Goal: Task Accomplishment & Management: Manage account settings

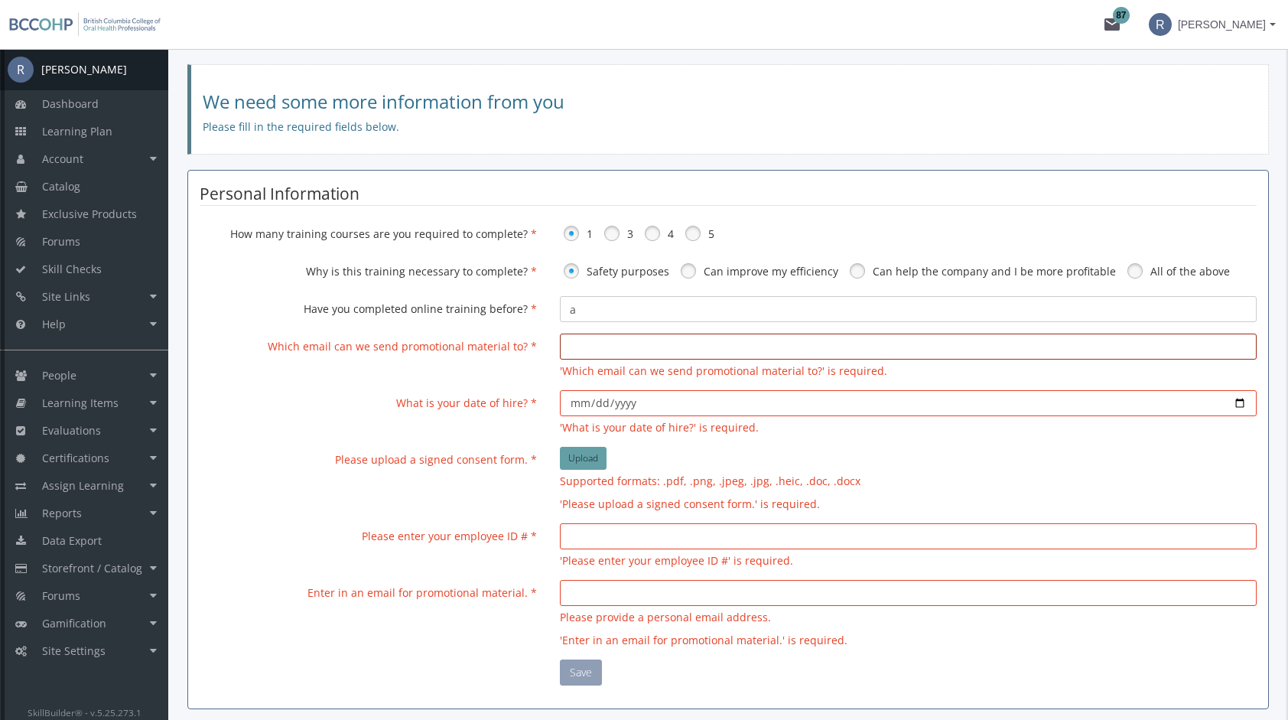
click at [626, 343] on input "email" at bounding box center [908, 346] width 697 height 26
type input "[EMAIL_ADDRESS][DOMAIN_NAME]"
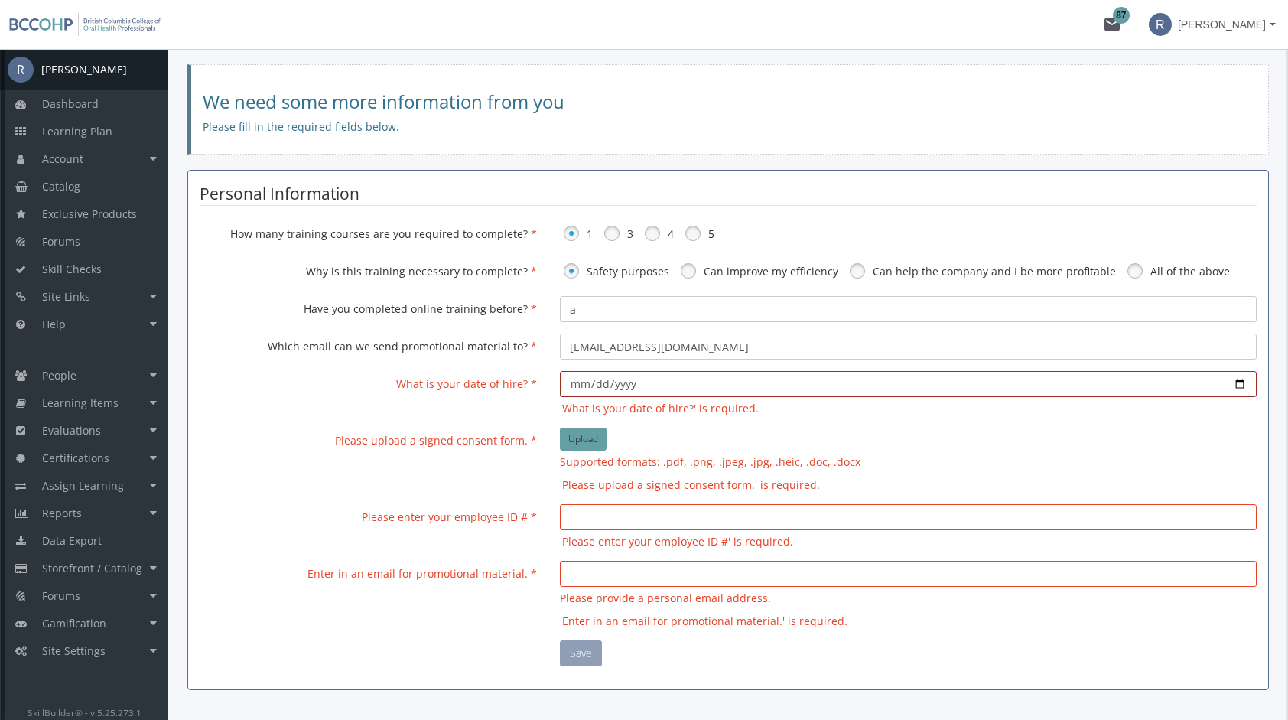
click at [644, 380] on input "date" at bounding box center [908, 384] width 697 height 26
click at [1239, 383] on input "date" at bounding box center [908, 384] width 697 height 26
type input "[DATE]"
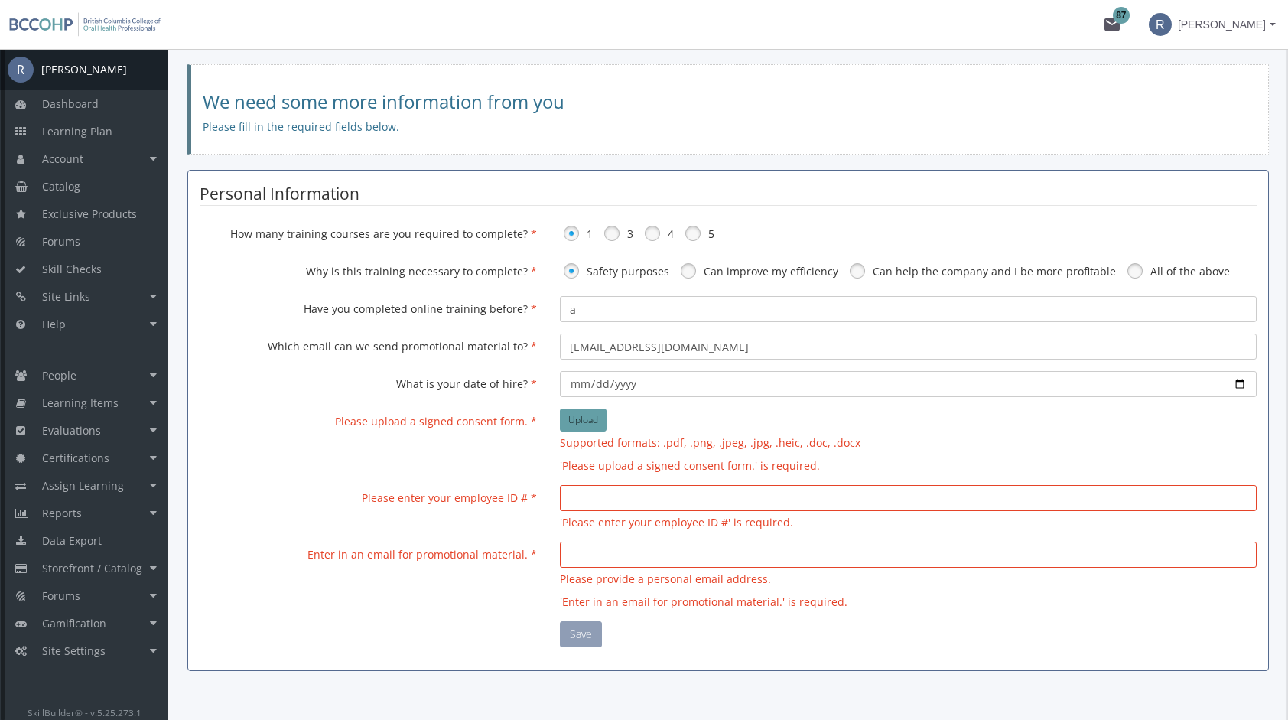
drag, startPoint x: 1260, startPoint y: 17, endPoint x: 1257, endPoint y: 24, distance: 8.2
click at [1257, 24] on span "[PERSON_NAME]" at bounding box center [1222, 25] width 88 height 28
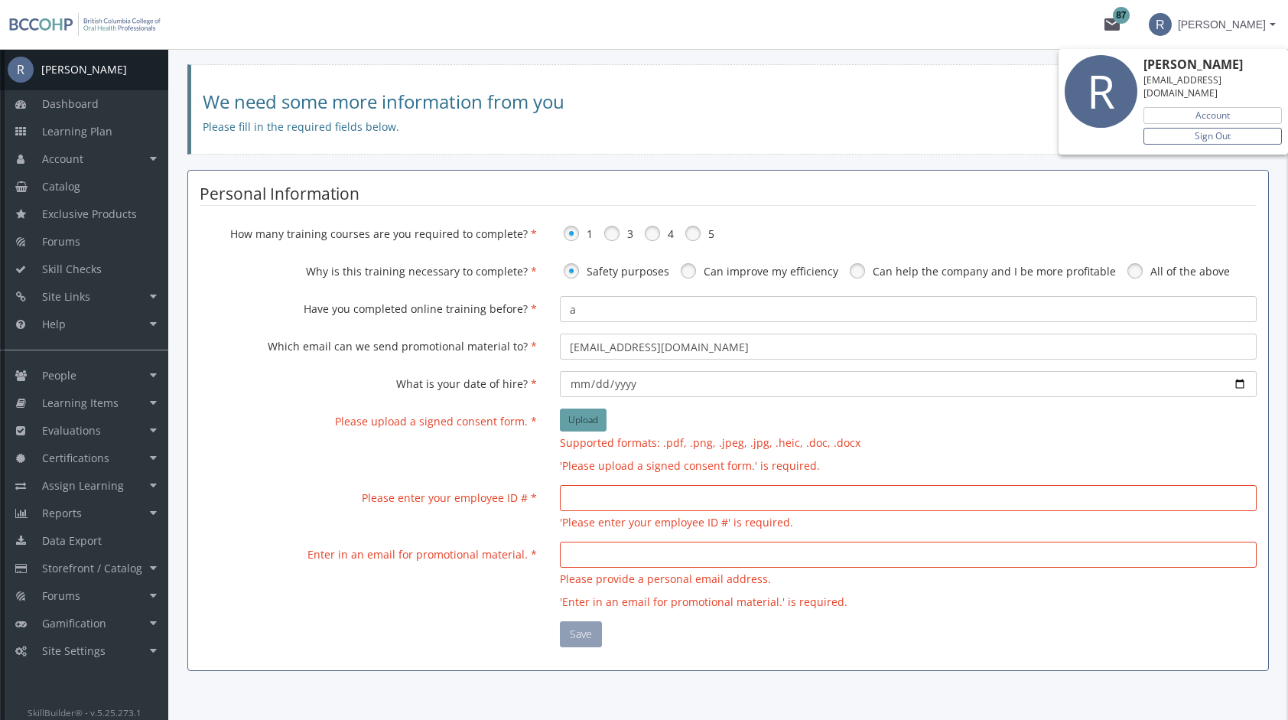
click at [1224, 128] on link "Sign Out" at bounding box center [1212, 136] width 138 height 17
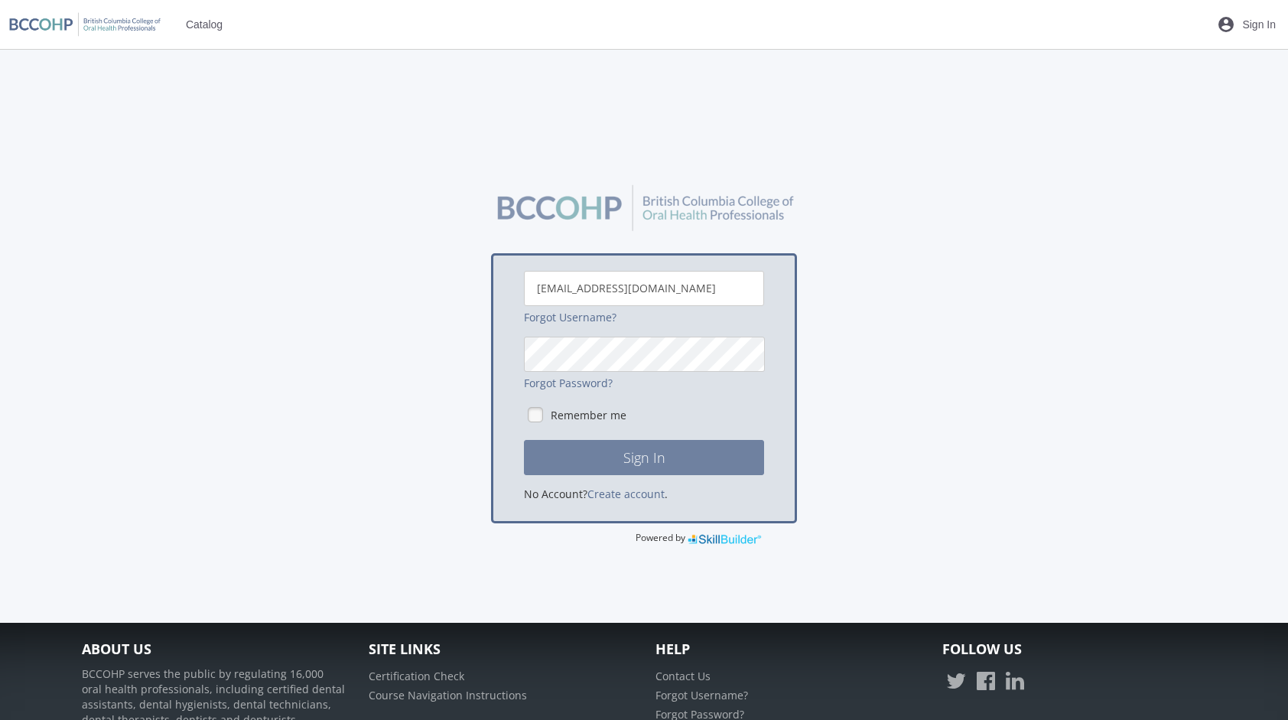
click at [653, 468] on button "Sign In" at bounding box center [644, 457] width 240 height 35
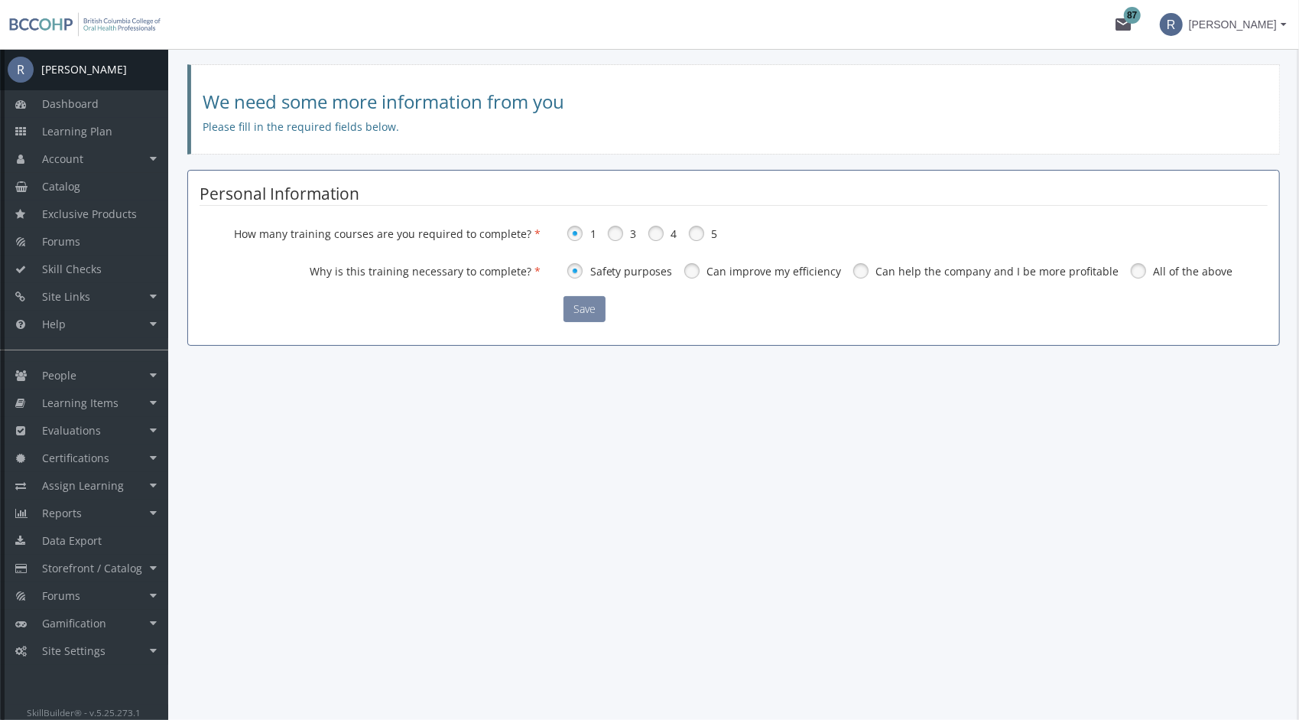
click at [596, 304] on button "Save" at bounding box center [585, 309] width 42 height 26
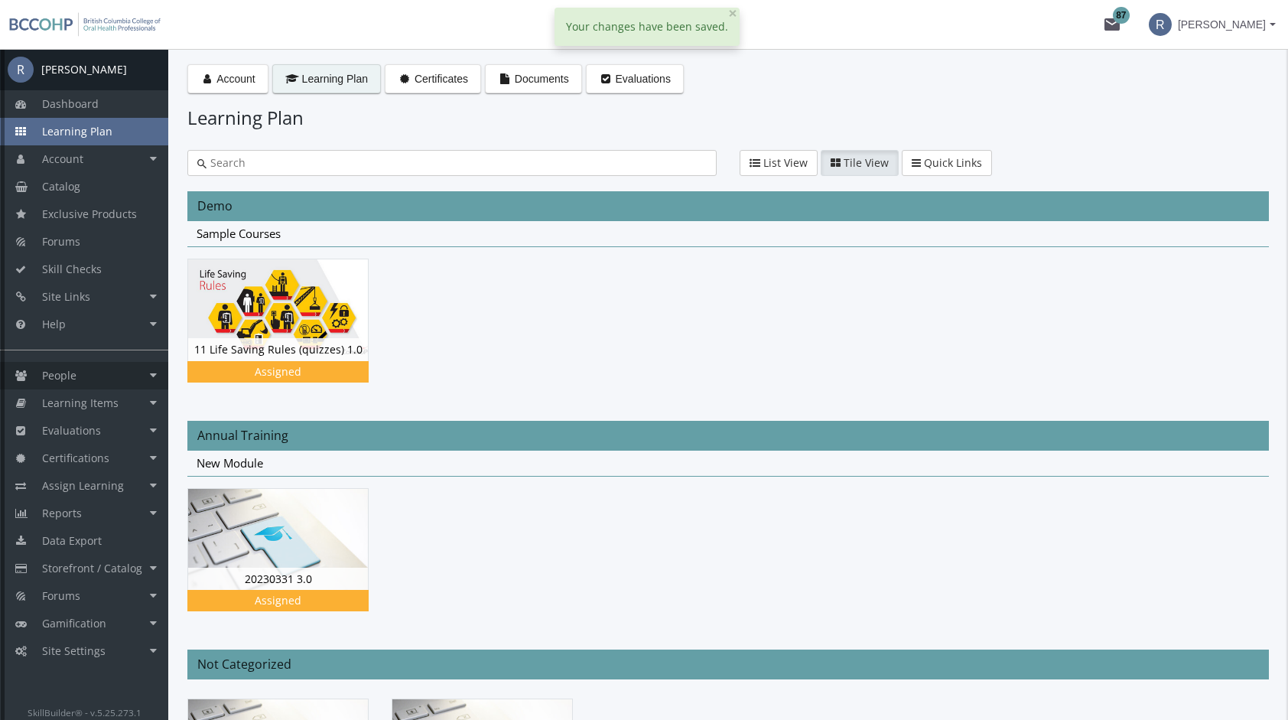
click at [84, 373] on link "People" at bounding box center [84, 376] width 168 height 28
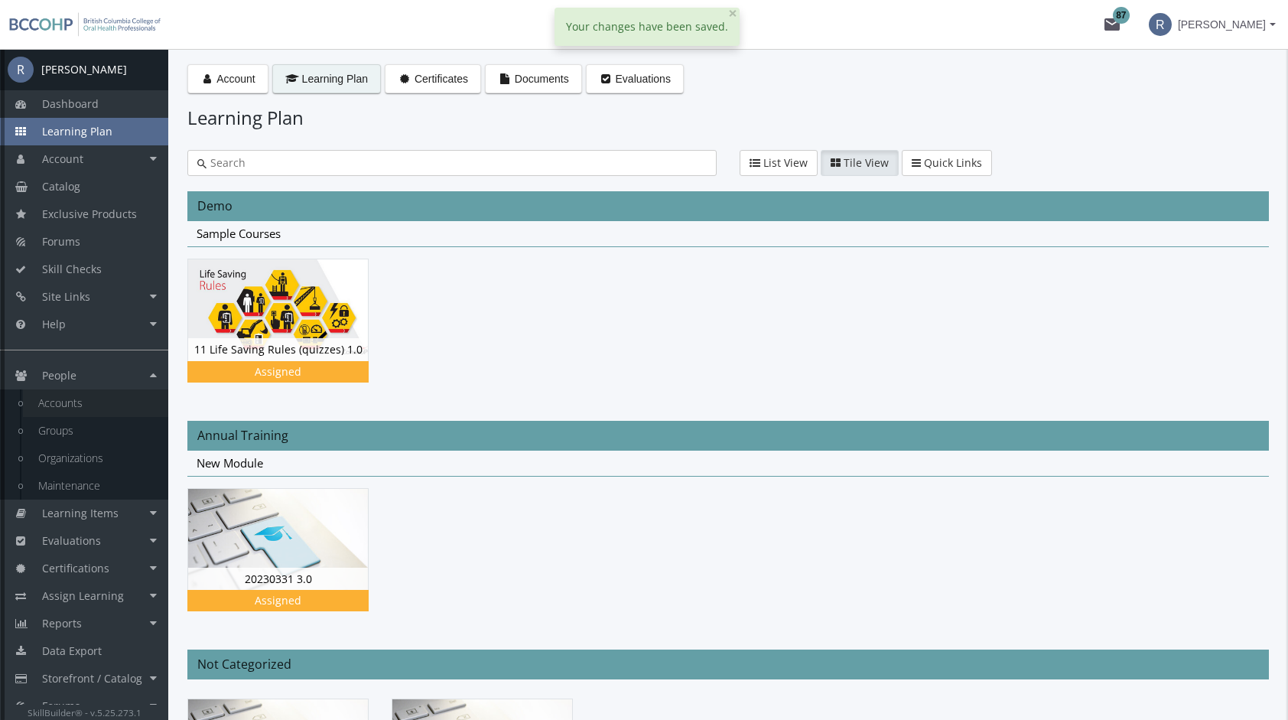
click at [52, 402] on link "Accounts" at bounding box center [95, 403] width 145 height 28
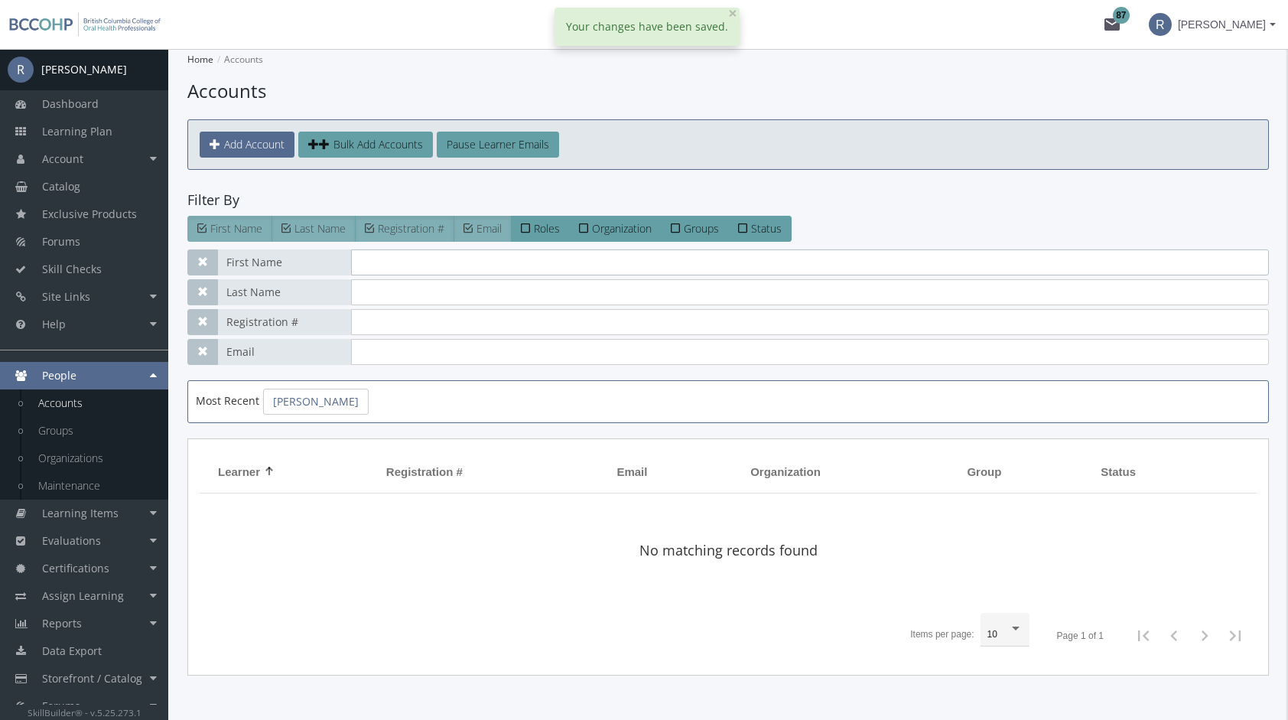
click at [375, 254] on input "text" at bounding box center [810, 262] width 918 height 26
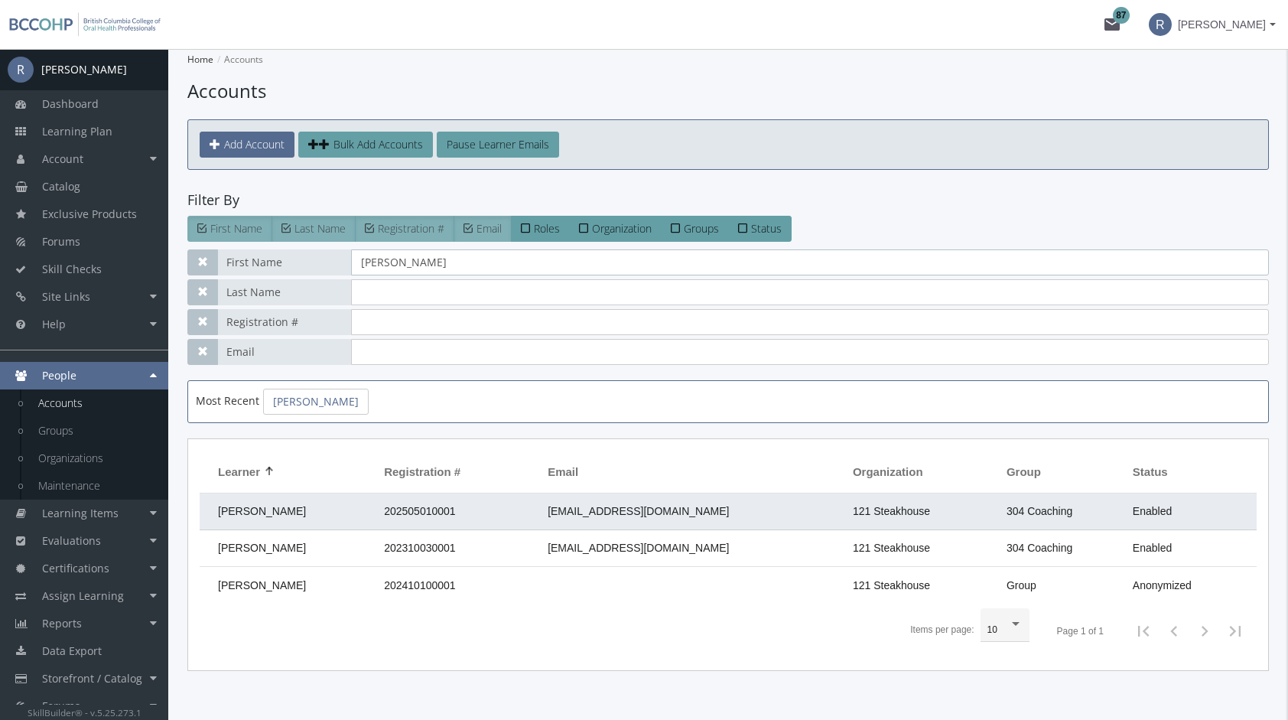
type input "[PERSON_NAME]"
click at [455, 512] on span "202505010001" at bounding box center [419, 511] width 71 height 12
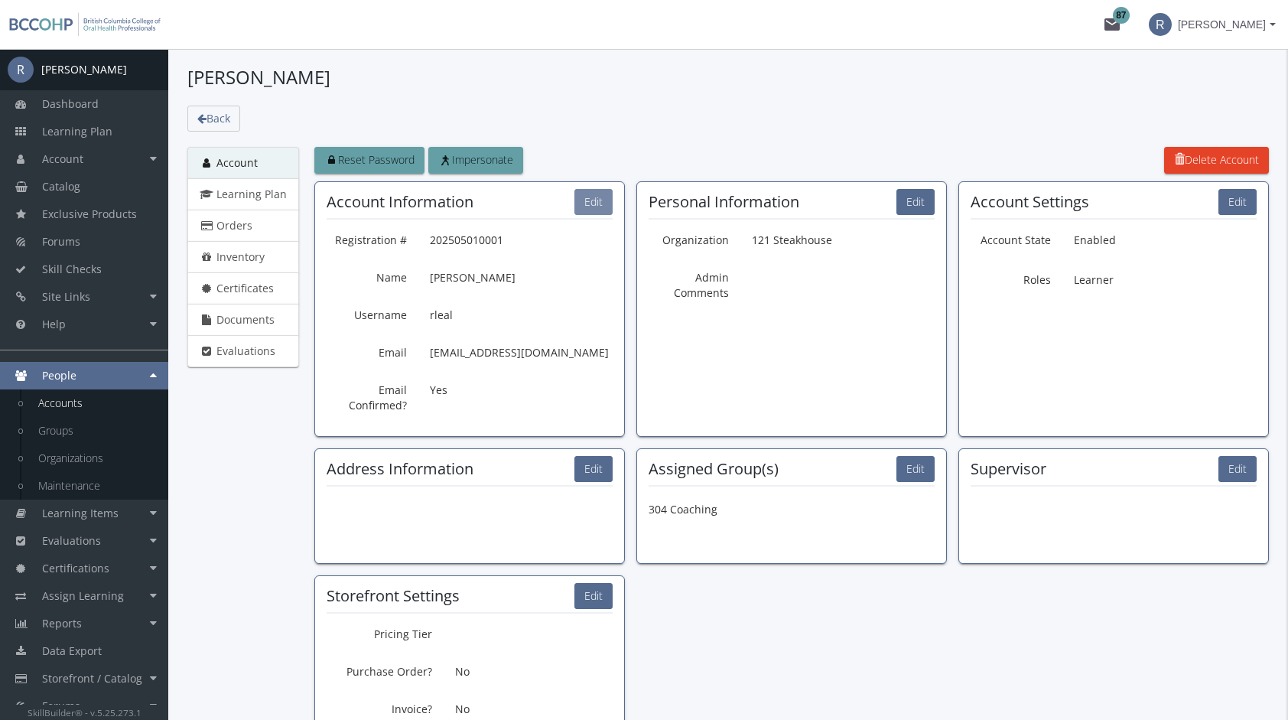
click at [585, 205] on button "Edit" at bounding box center [593, 202] width 38 height 26
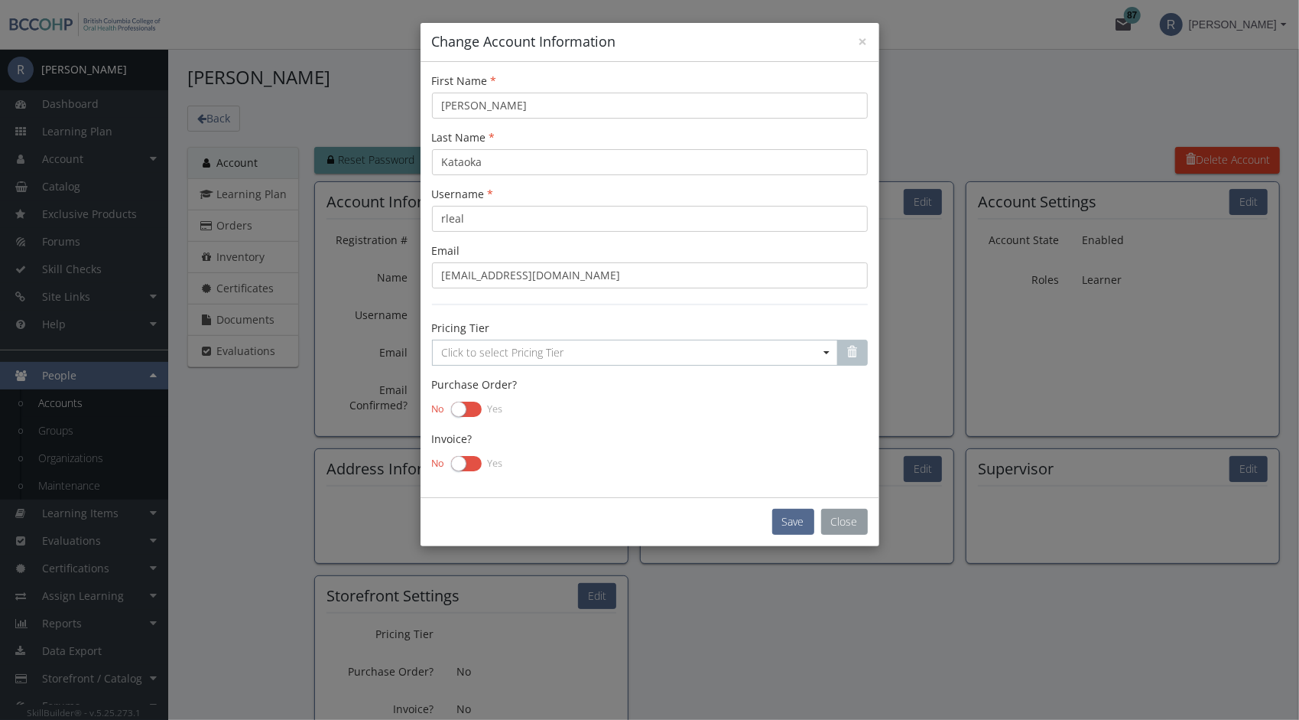
click at [854, 519] on button "Close" at bounding box center [844, 522] width 47 height 26
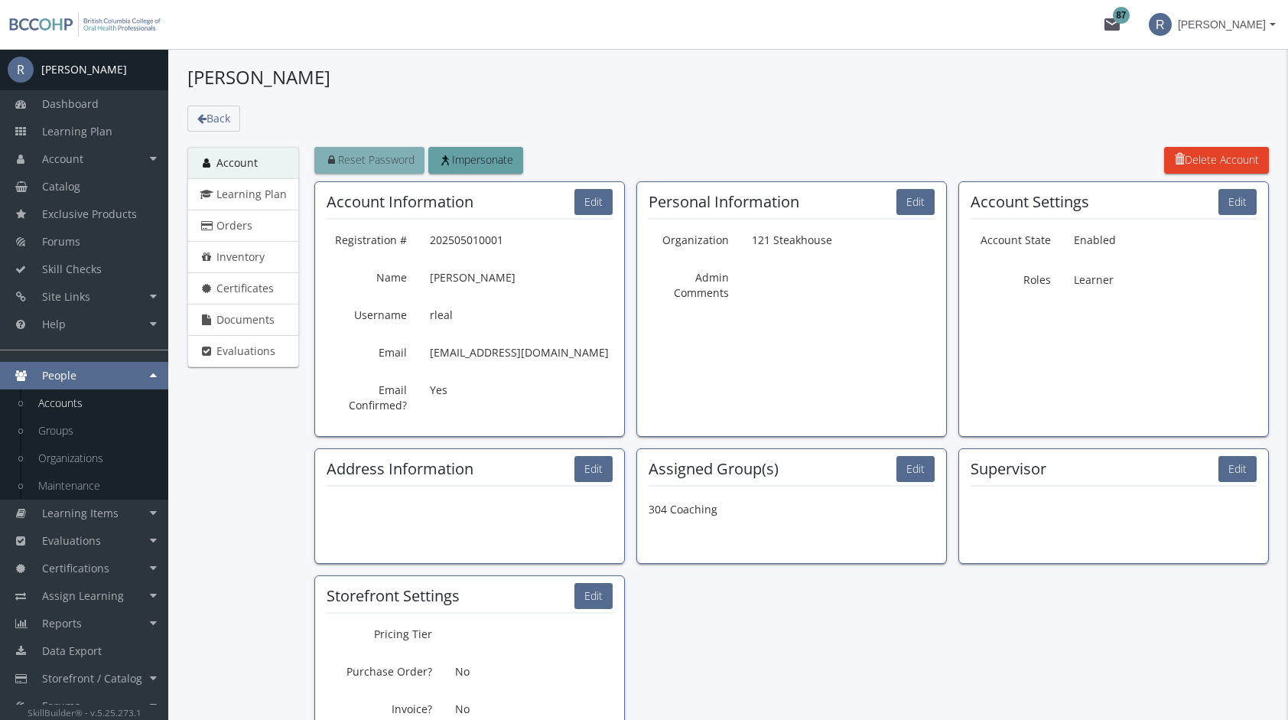
click at [378, 161] on span "Reset Password" at bounding box center [369, 159] width 90 height 15
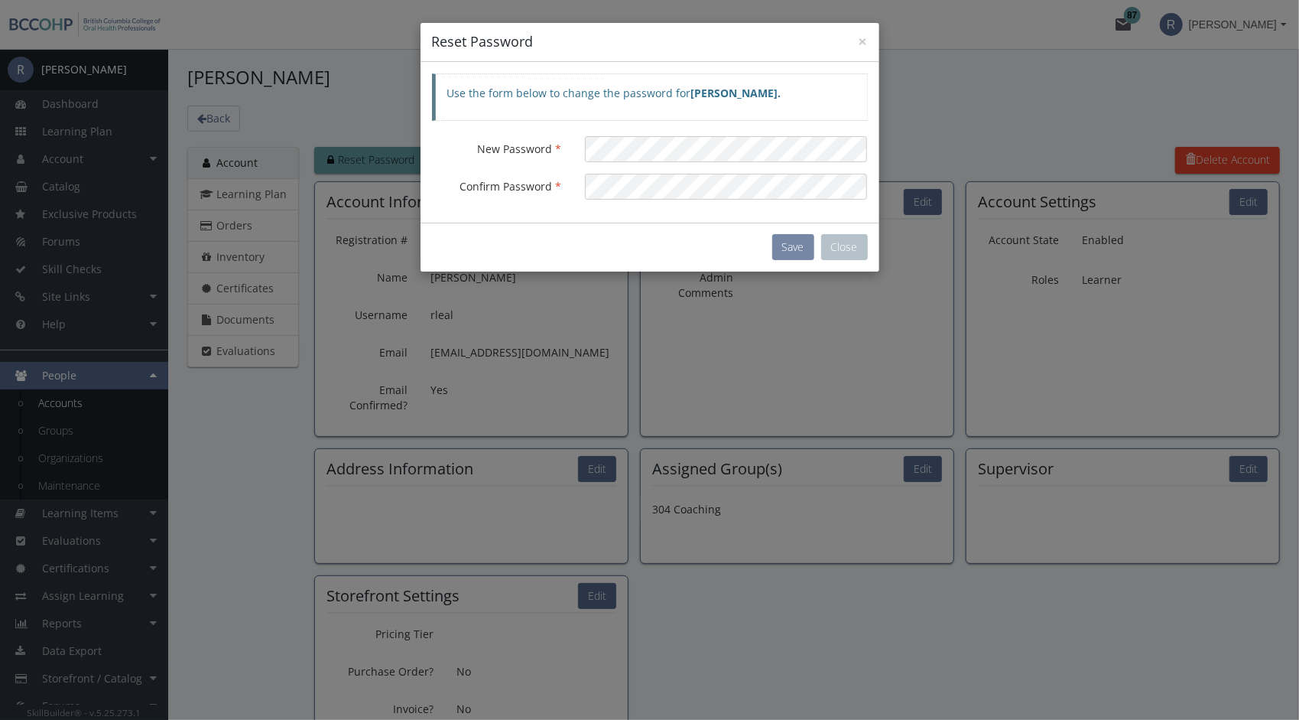
click at [791, 253] on button "Save" at bounding box center [793, 247] width 42 height 26
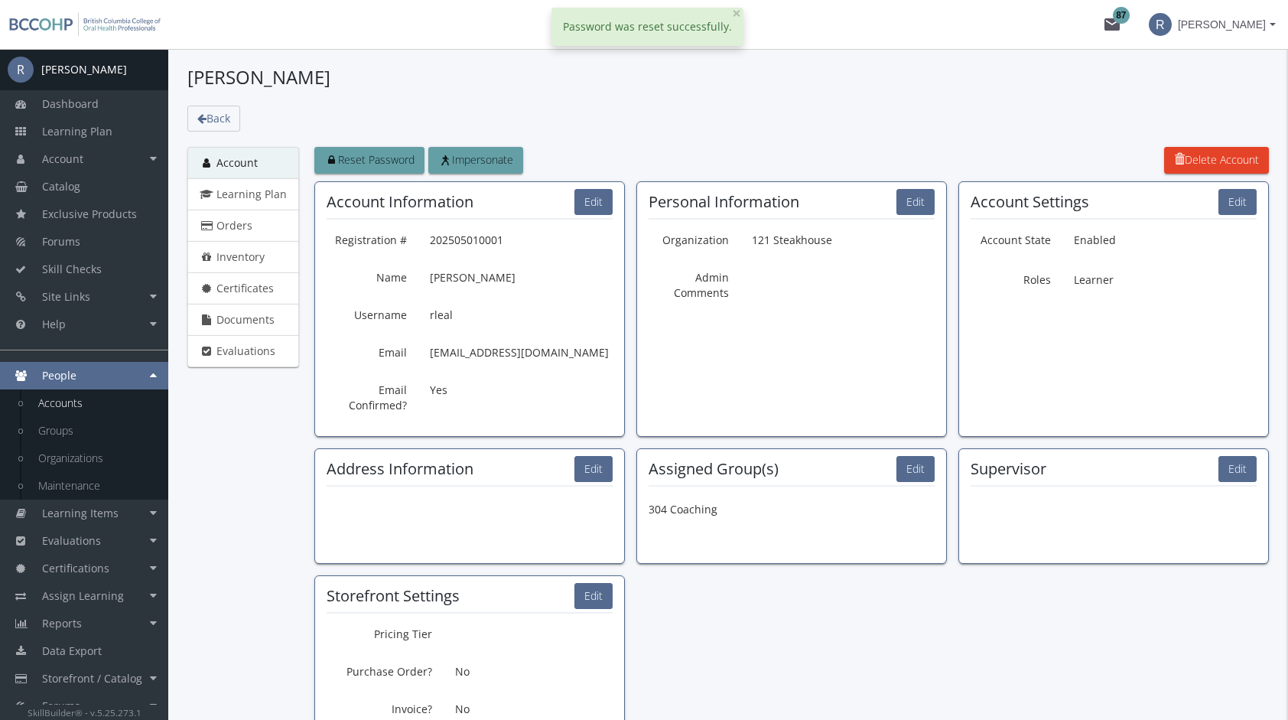
click at [1277, 1] on button "R [PERSON_NAME]" at bounding box center [1212, 24] width 151 height 49
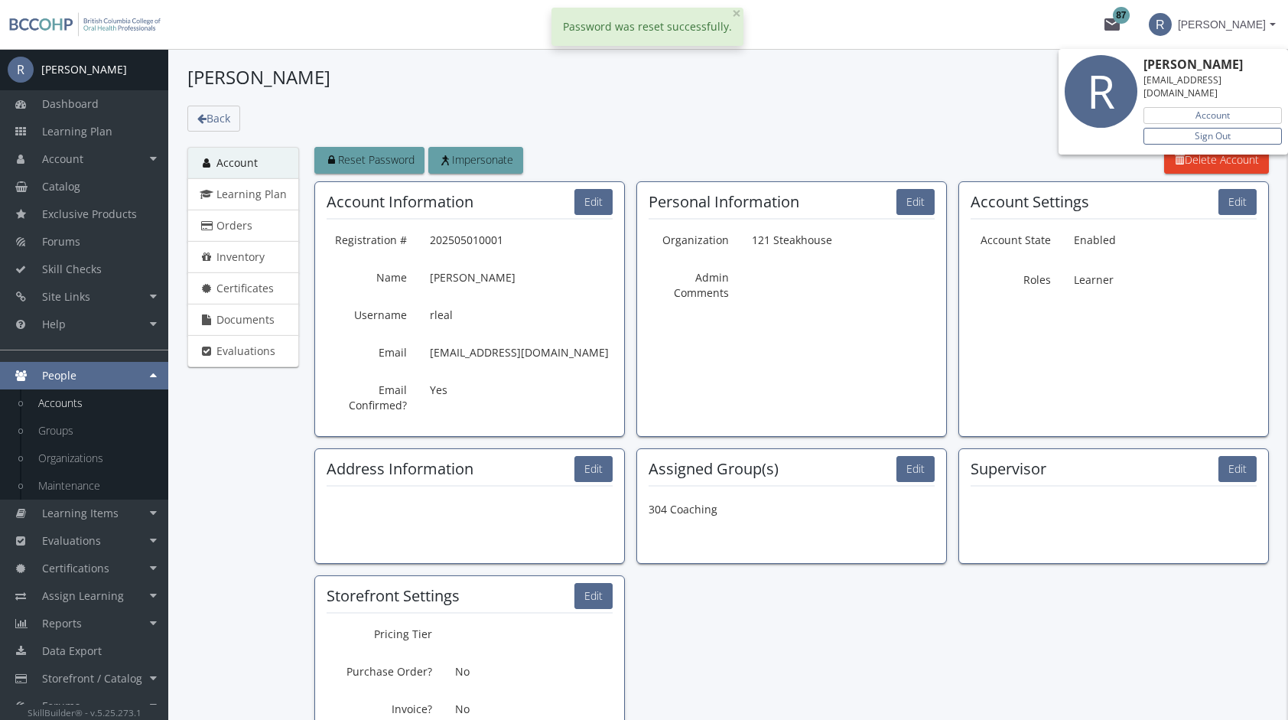
click at [1250, 128] on link "Sign Out" at bounding box center [1212, 136] width 138 height 17
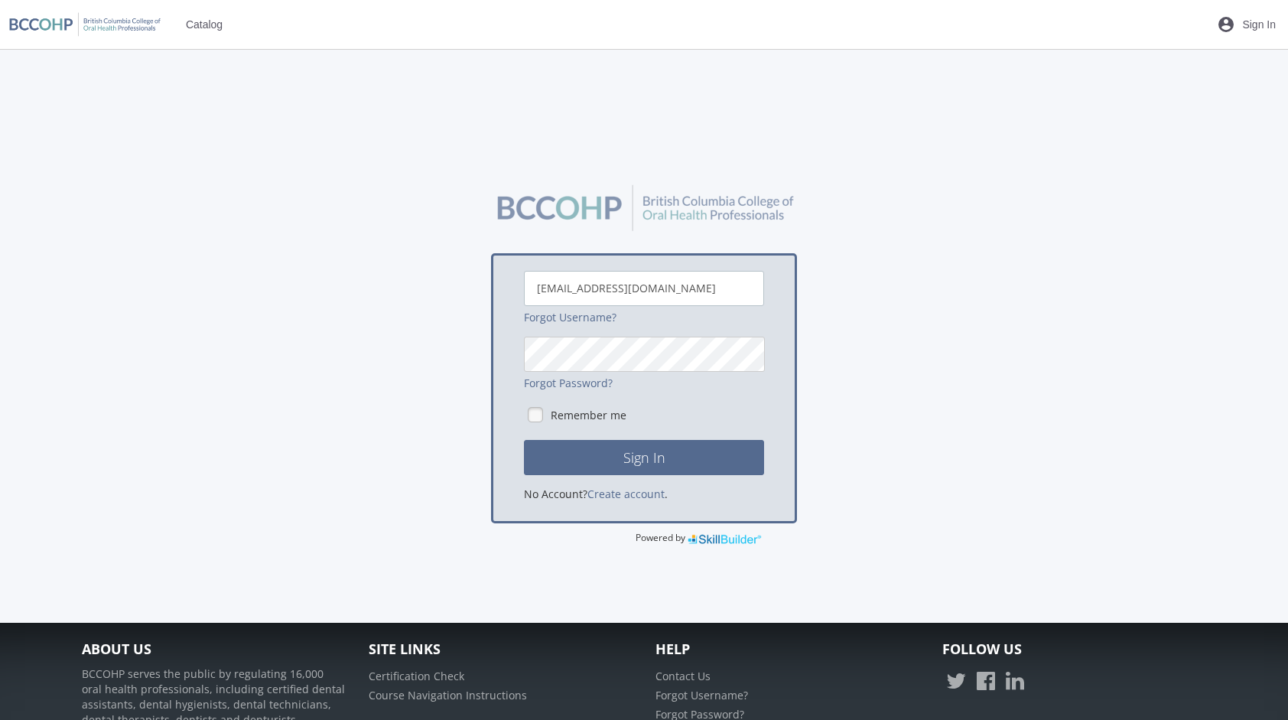
drag, startPoint x: 664, startPoint y: 285, endPoint x: 569, endPoint y: 291, distance: 95.0
click at [561, 294] on input "[EMAIL_ADDRESS][DOMAIN_NAME]" at bounding box center [644, 288] width 240 height 35
type input "rleal"
click at [194, 213] on div "rleal Forgot Username? Forgot Password? Remember me Sign In No Account? Create …" at bounding box center [644, 362] width 1140 height 368
click at [632, 455] on button "Sign In" at bounding box center [644, 457] width 240 height 35
